Goal: Transaction & Acquisition: Purchase product/service

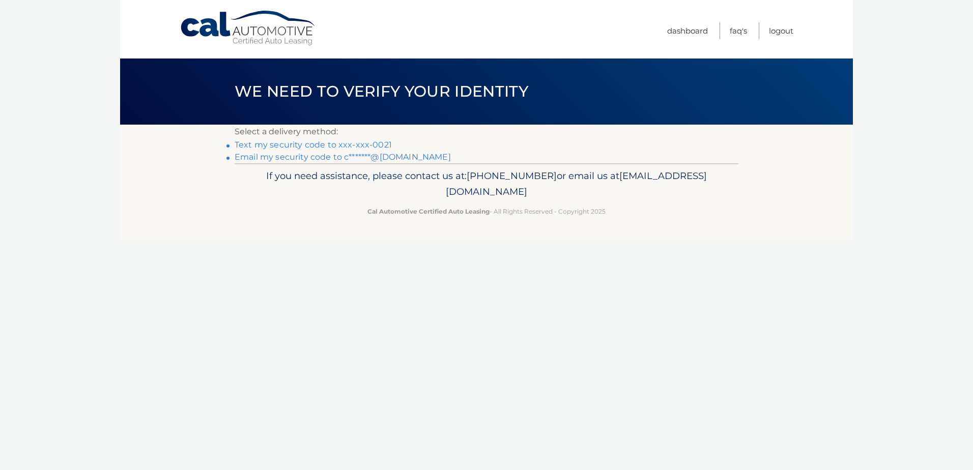
click at [343, 144] on link "Text my security code to xxx-xxx-0021" at bounding box center [313, 145] width 157 height 10
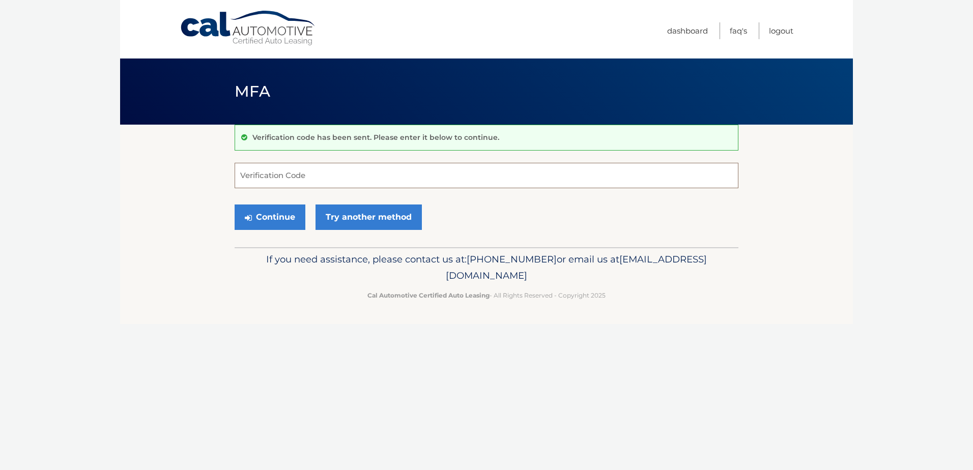
click at [301, 178] on input "Verification Code" at bounding box center [487, 175] width 504 height 25
type input "357374"
click at [279, 218] on button "Continue" at bounding box center [270, 217] width 71 height 25
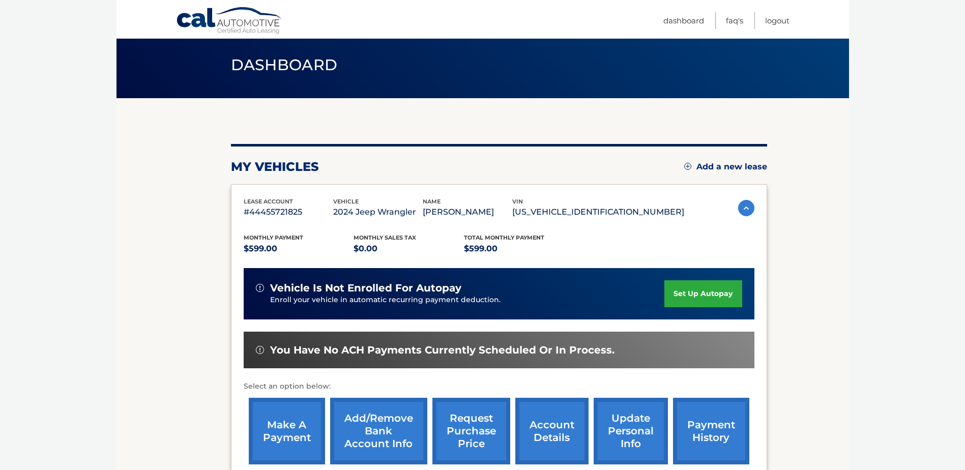
scroll to position [51, 0]
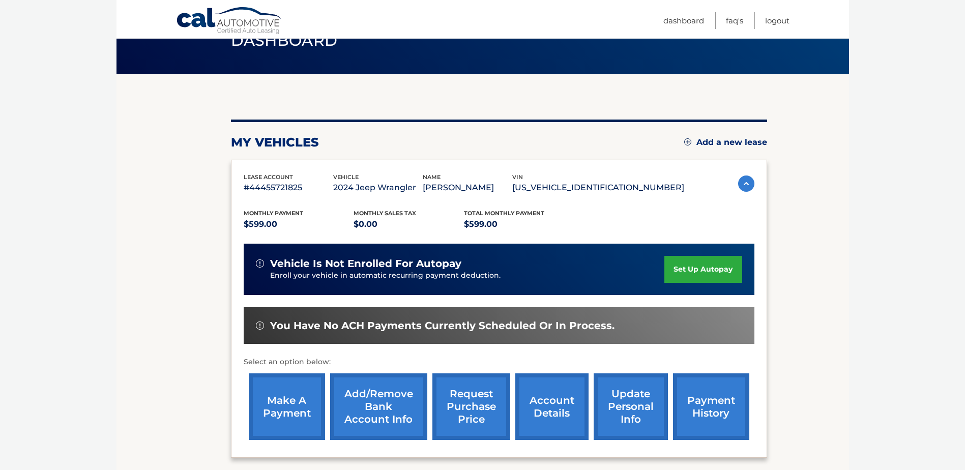
click at [263, 404] on link "make a payment" at bounding box center [287, 406] width 76 height 67
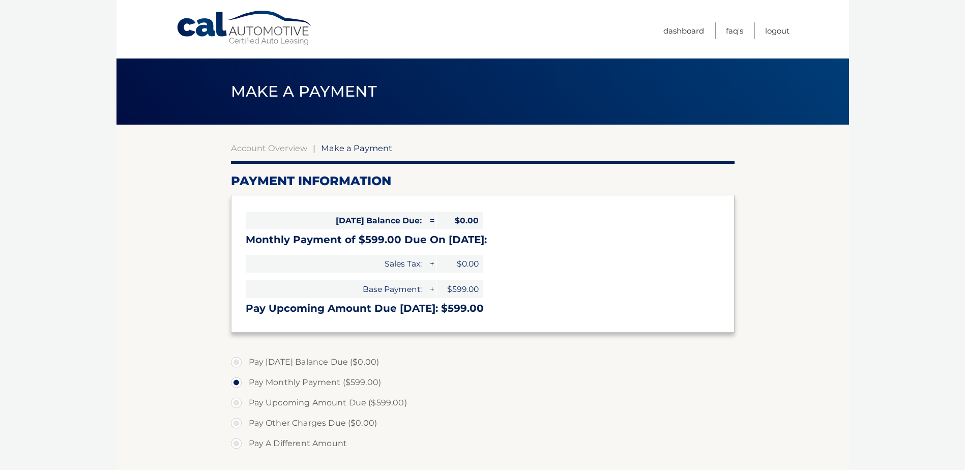
select select "MmY5MjlhODctZWU5OC00MjhiLThkY2UtMjg5YTgxYTVhZjIx"
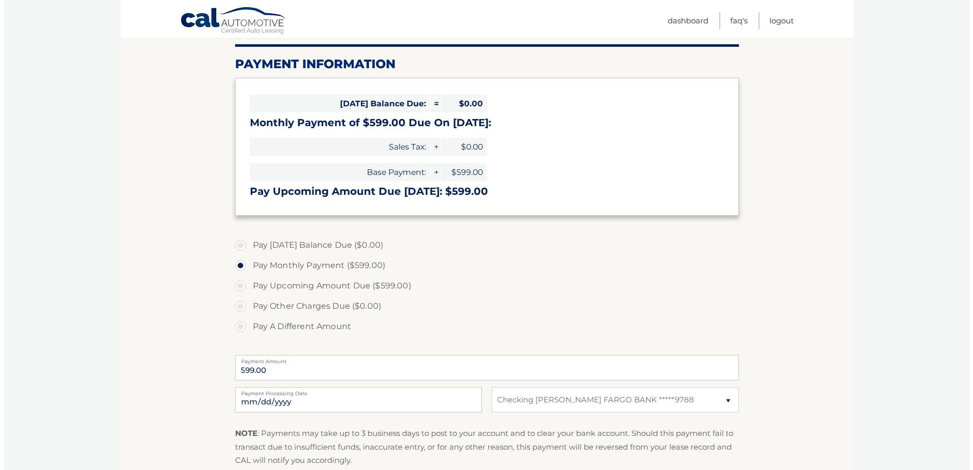
scroll to position [153, 0]
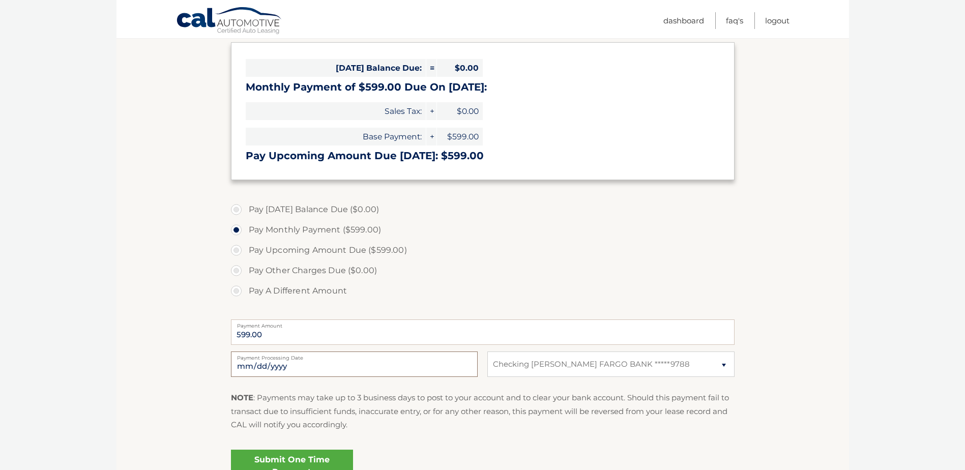
click at [284, 366] on input "2025-10-06" at bounding box center [354, 364] width 247 height 25
type input "2025-10-10"
click at [282, 460] on link "Submit One Time Payment" at bounding box center [292, 466] width 122 height 33
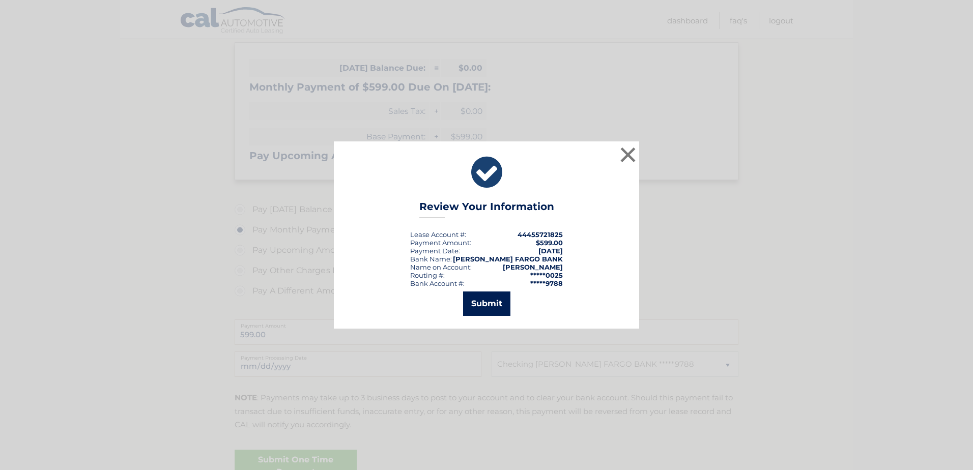
click at [485, 297] on button "Submit" at bounding box center [486, 304] width 47 height 24
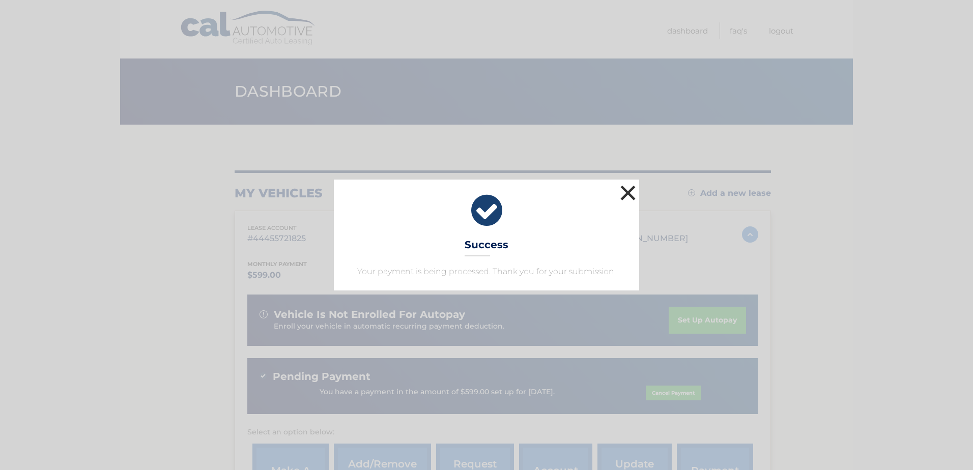
click at [629, 196] on button "×" at bounding box center [628, 193] width 20 height 20
